Goal: Transaction & Acquisition: Book appointment/travel/reservation

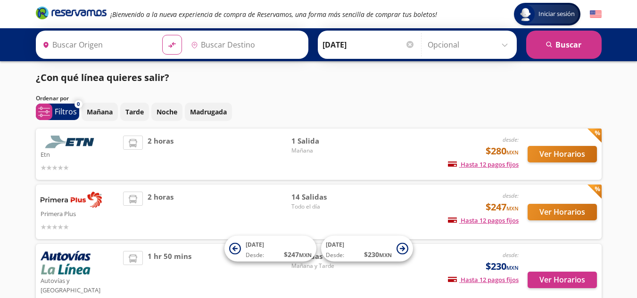
type input "[PERSON_NAME] de Querétaro, [GEOGRAPHIC_DATA]"
type input "Atlacomulco, [GEOGRAPHIC_DATA]"
drag, startPoint x: 304, startPoint y: 204, endPoint x: 594, endPoint y: 191, distance: 290.2
click at [304, 204] on span "Todo el día" at bounding box center [324, 207] width 66 height 8
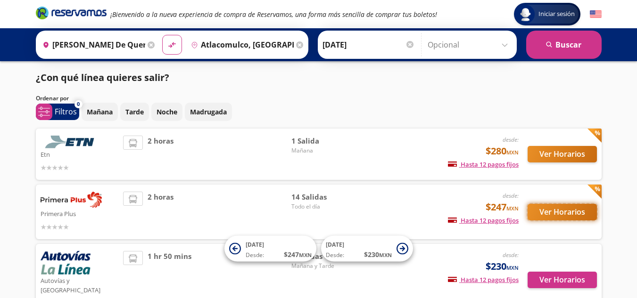
click at [558, 214] on button "Ver Horarios" at bounding box center [562, 212] width 69 height 17
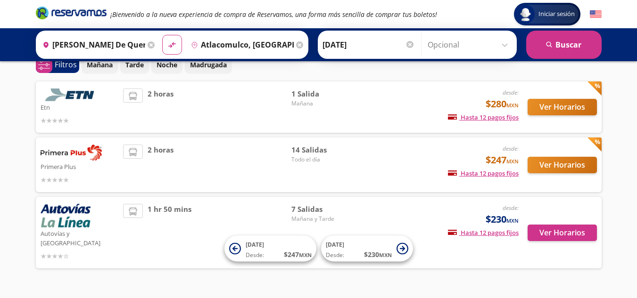
scroll to position [48, 0]
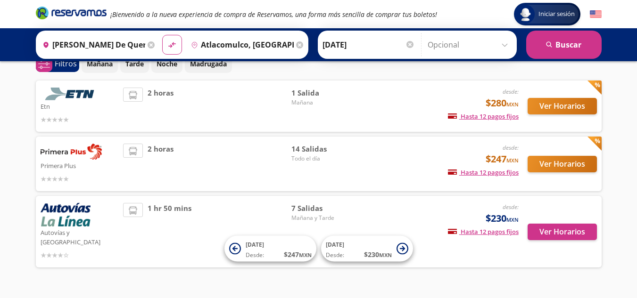
click at [236, 214] on div "1 hr 50 mins" at bounding box center [207, 232] width 168 height 58
click at [316, 216] on span "Mañana y Tarde" at bounding box center [324, 218] width 66 height 8
click at [574, 230] on button "Ver Horarios" at bounding box center [562, 232] width 69 height 17
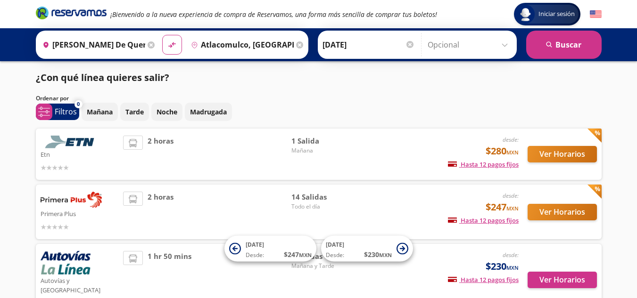
scroll to position [48, 0]
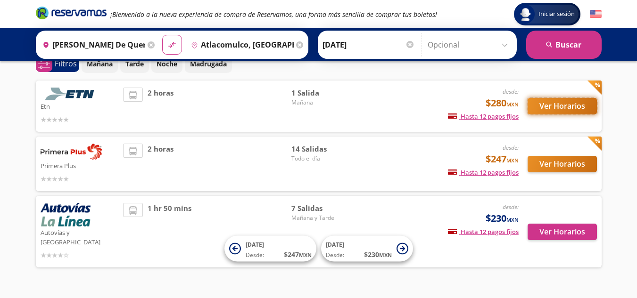
click at [567, 109] on button "Ver Horarios" at bounding box center [562, 106] width 69 height 17
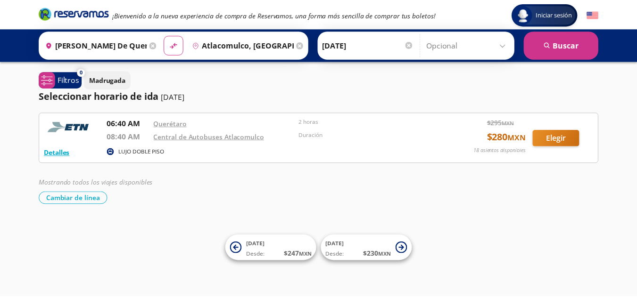
scroll to position [48, 0]
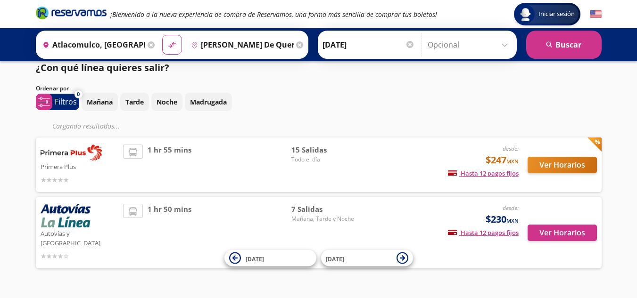
scroll to position [10, 0]
click at [543, 166] on button "Ver Horarios" at bounding box center [562, 165] width 69 height 17
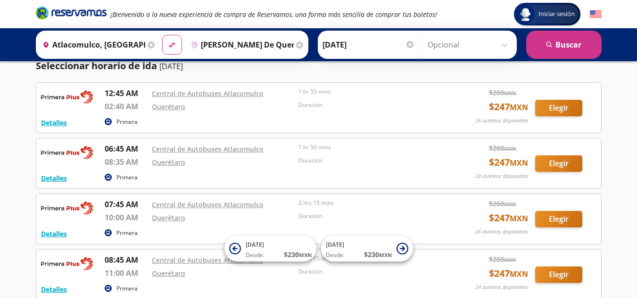
scroll to position [15, 0]
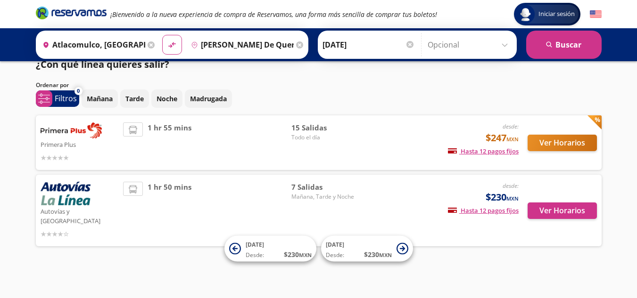
scroll to position [4, 0]
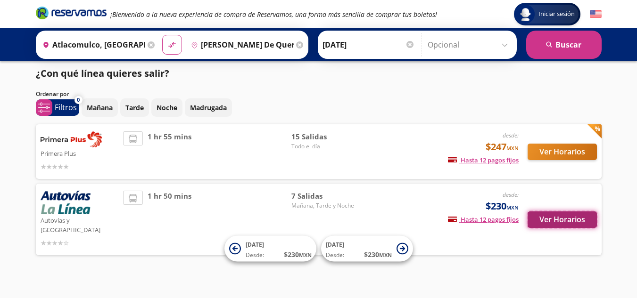
click at [550, 215] on button "Ver Horarios" at bounding box center [562, 220] width 69 height 17
